Goal: Register for event/course

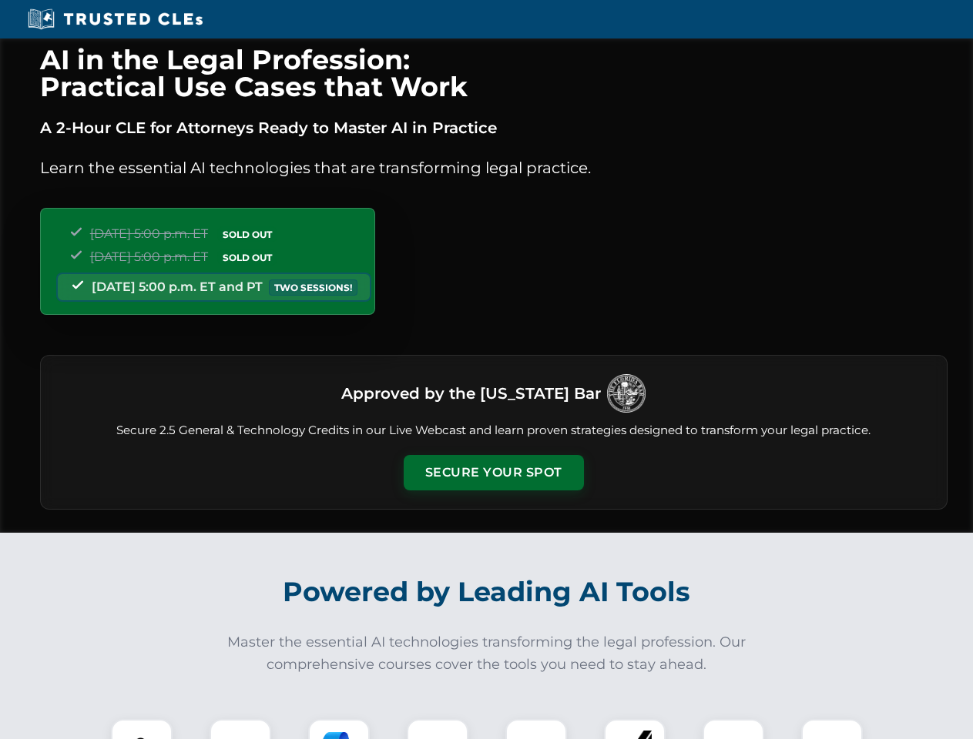
click at [493, 473] on button "Secure Your Spot" at bounding box center [494, 472] width 180 height 35
